Goal: Task Accomplishment & Management: Manage account settings

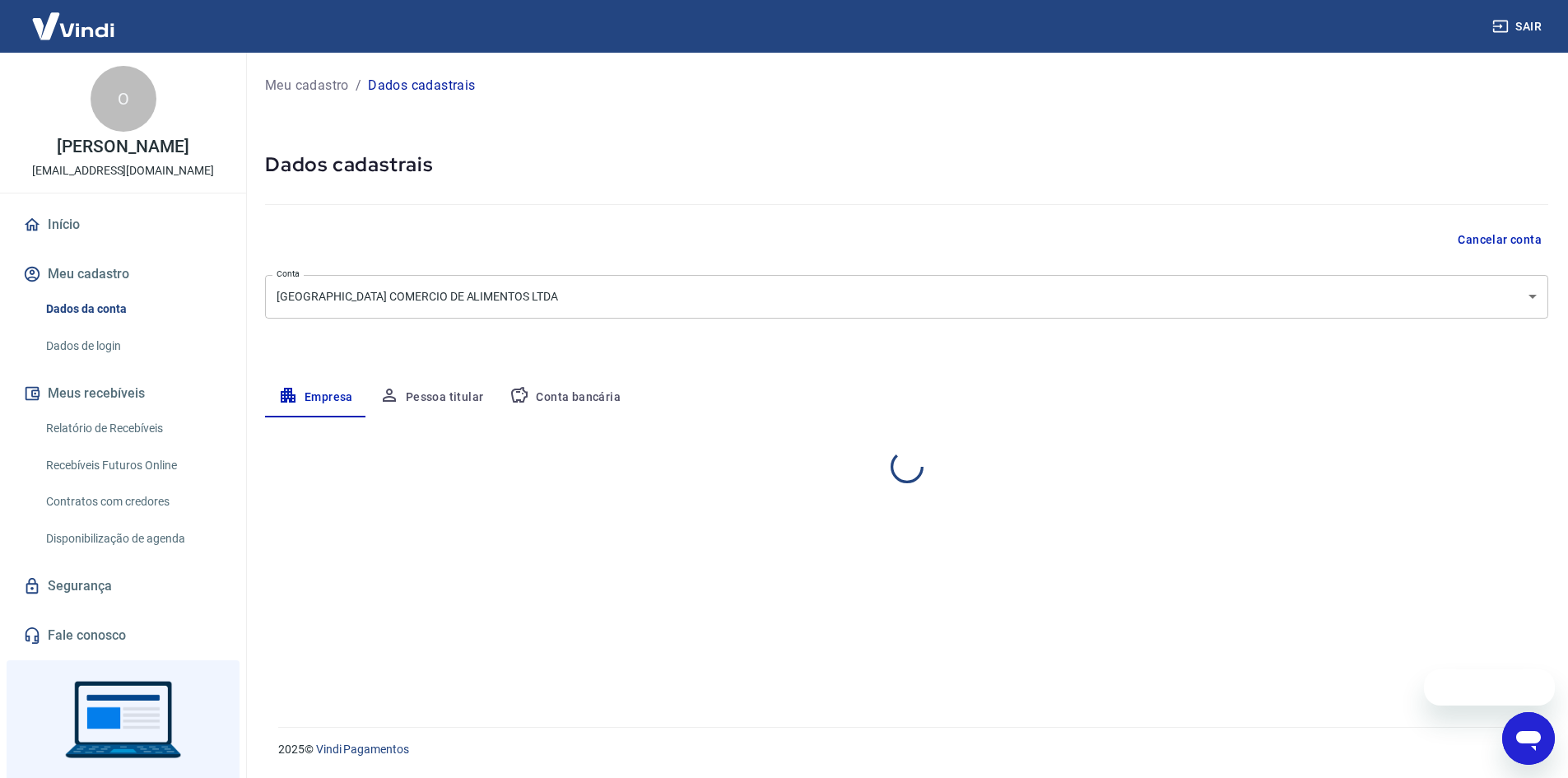
select select "MG"
select select "business"
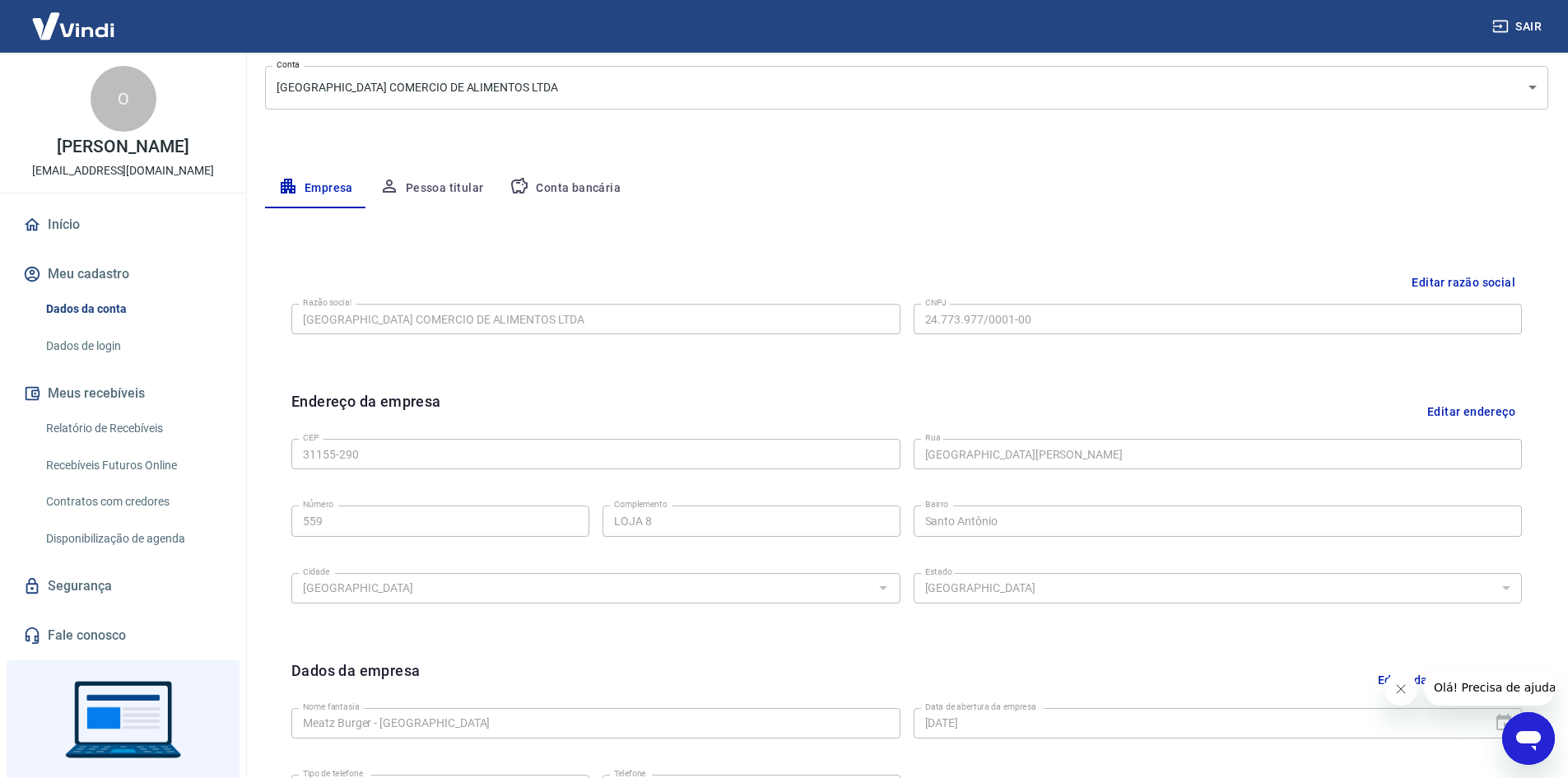
scroll to position [162, 0]
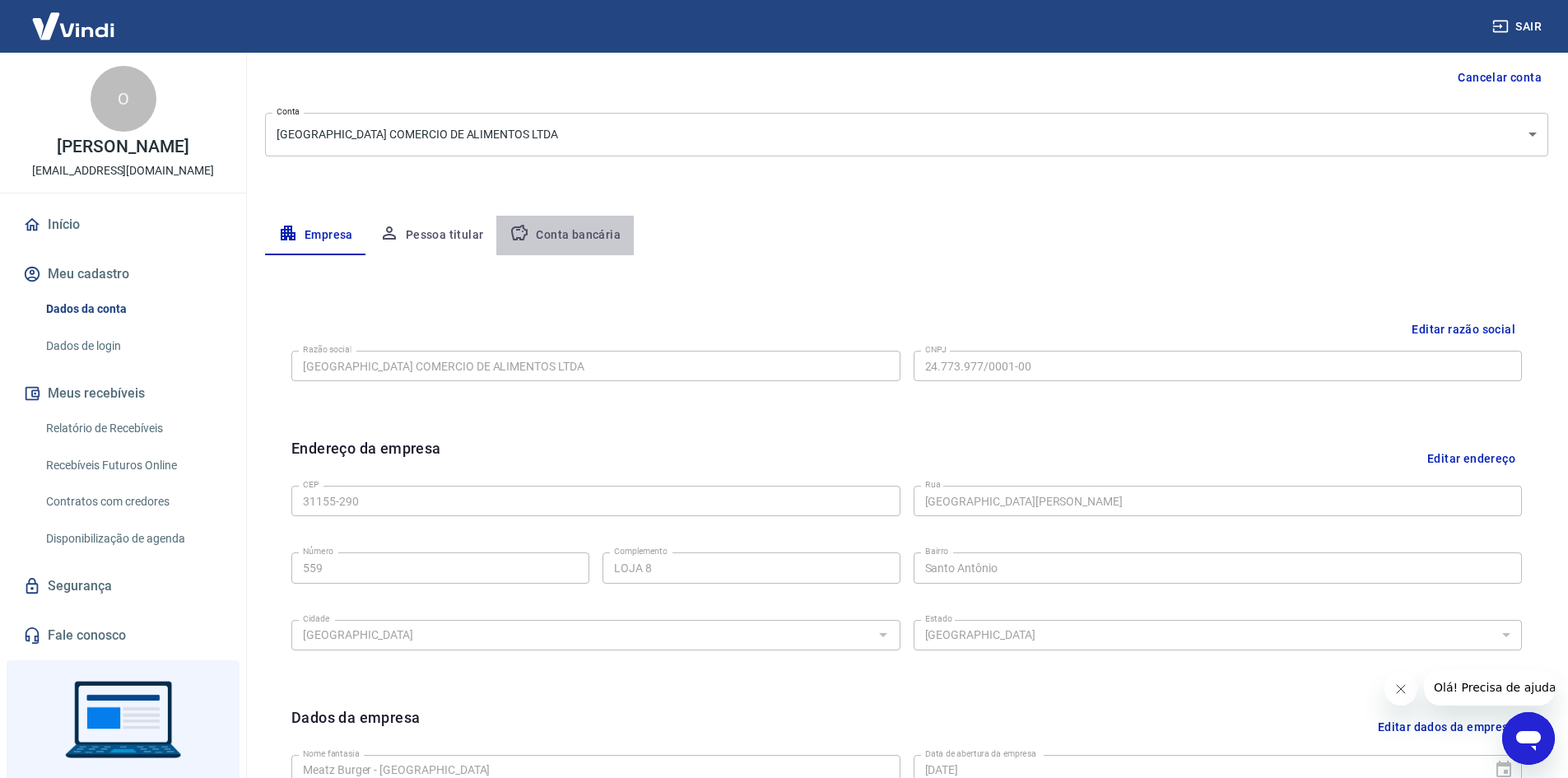
click at [583, 238] on button "Conta bancária" at bounding box center [564, 235] width 137 height 40
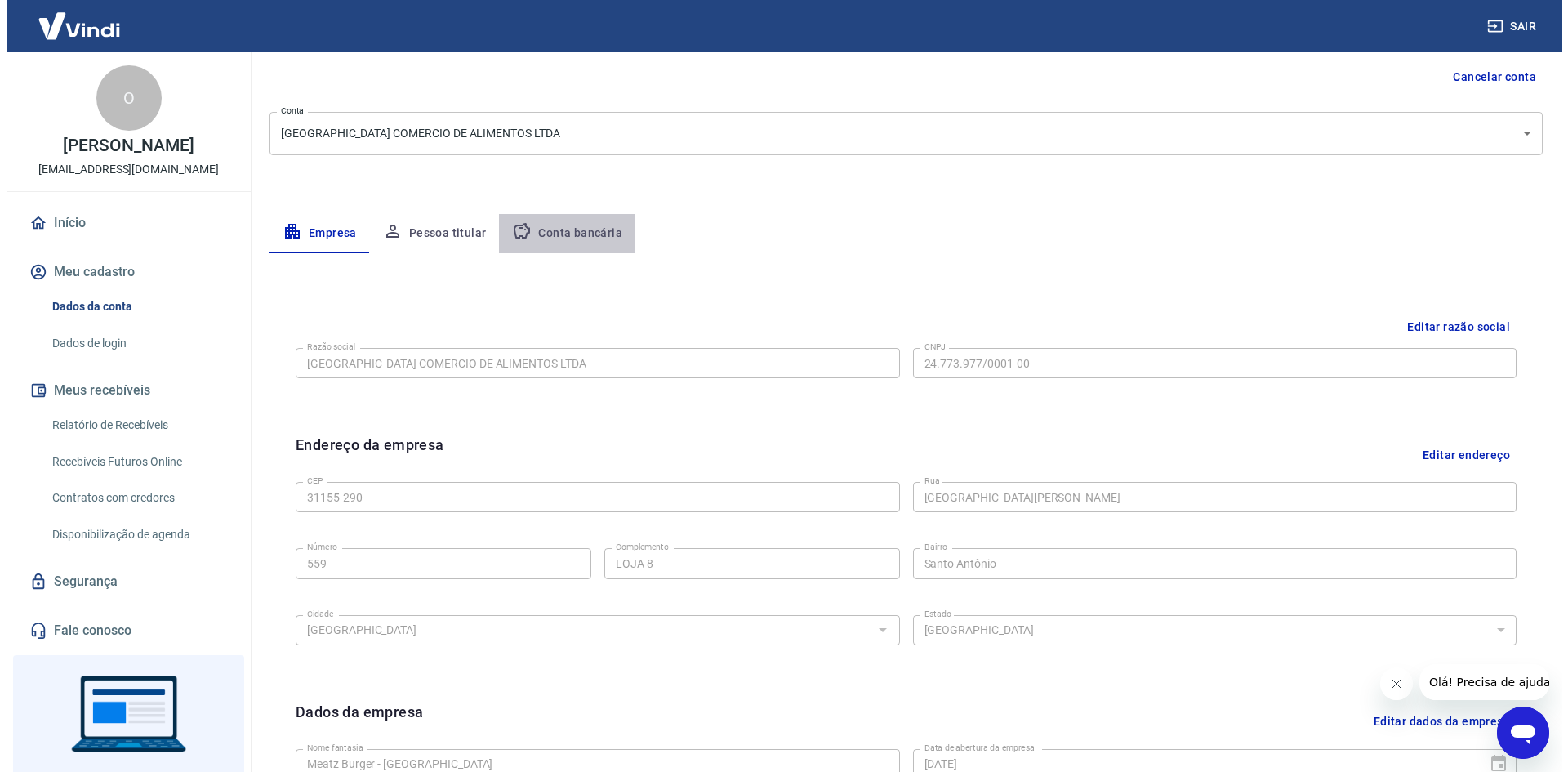
scroll to position [0, 0]
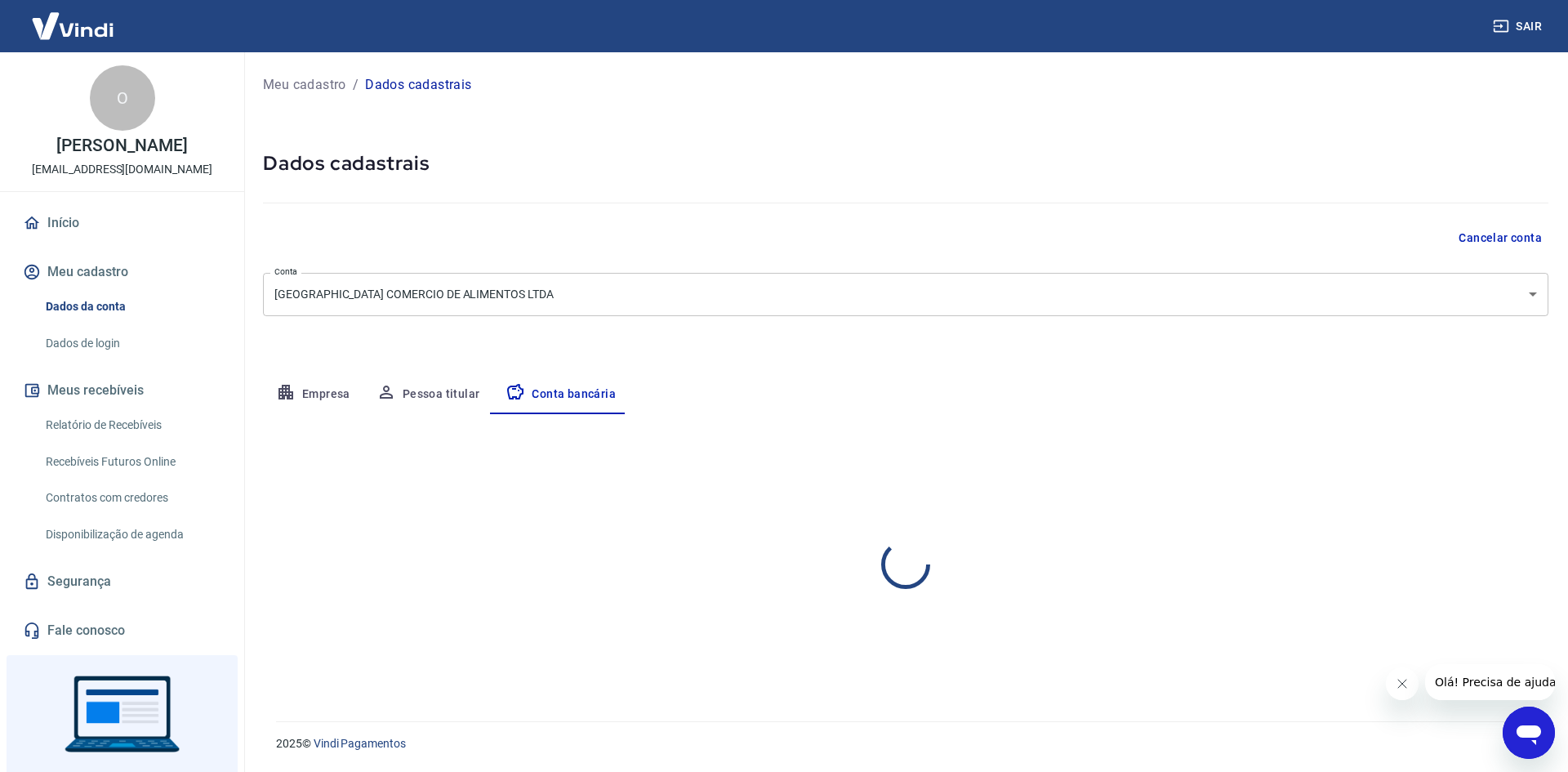
select select "1"
